Goal: Transaction & Acquisition: Obtain resource

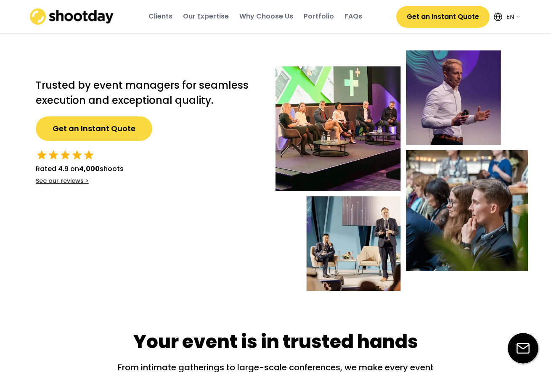
select select ""en""
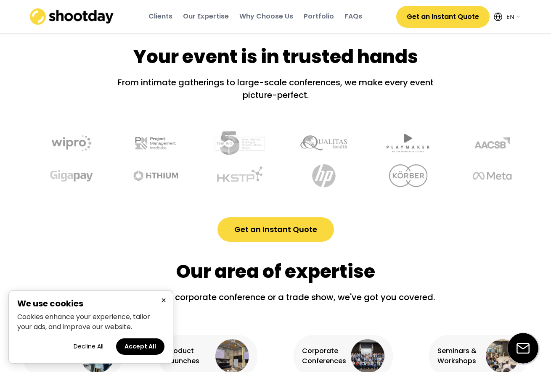
scroll to position [288, 0]
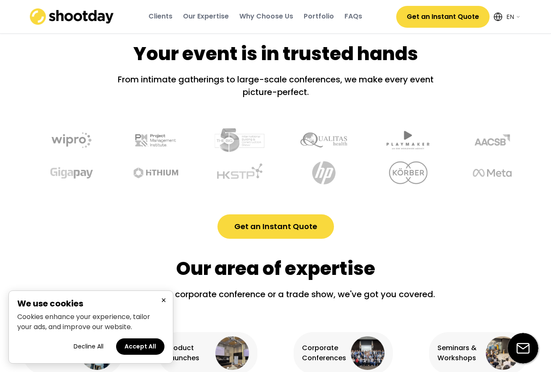
click at [98, 345] on button "Decline All" at bounding box center [88, 346] width 47 height 16
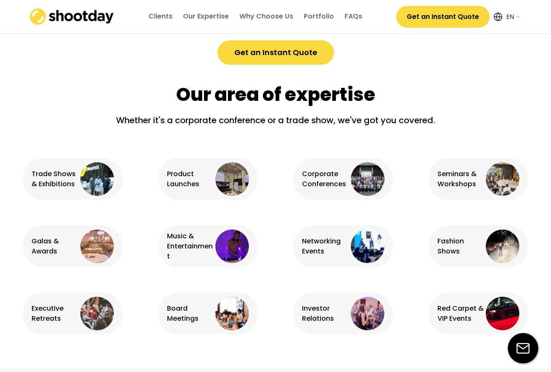
scroll to position [479, 0]
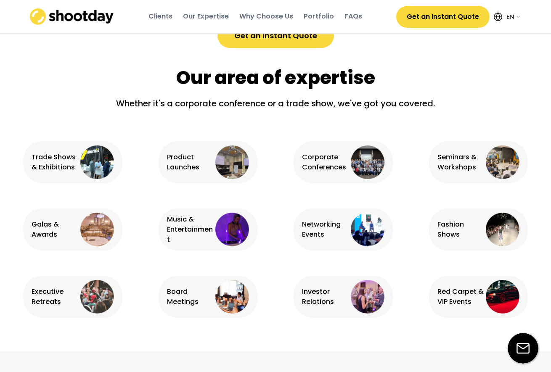
click at [324, 167] on div "Corporate Conferences" at bounding box center [325, 162] width 47 height 20
click at [371, 232] on img at bounding box center [368, 230] width 34 height 34
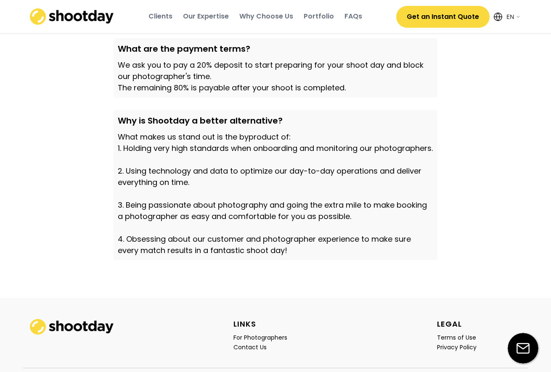
scroll to position [2817, 0]
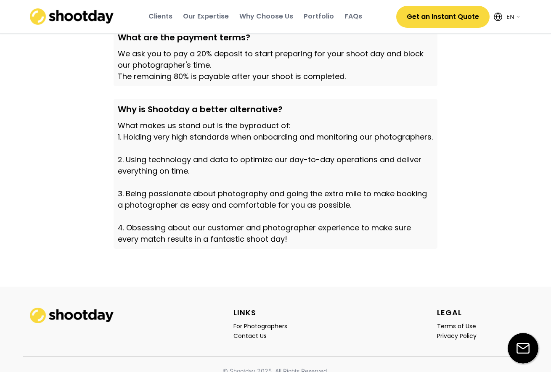
click at [444, 16] on button "Get an Instant Quote" at bounding box center [442, 17] width 93 height 22
